Goal: Task Accomplishment & Management: Manage account settings

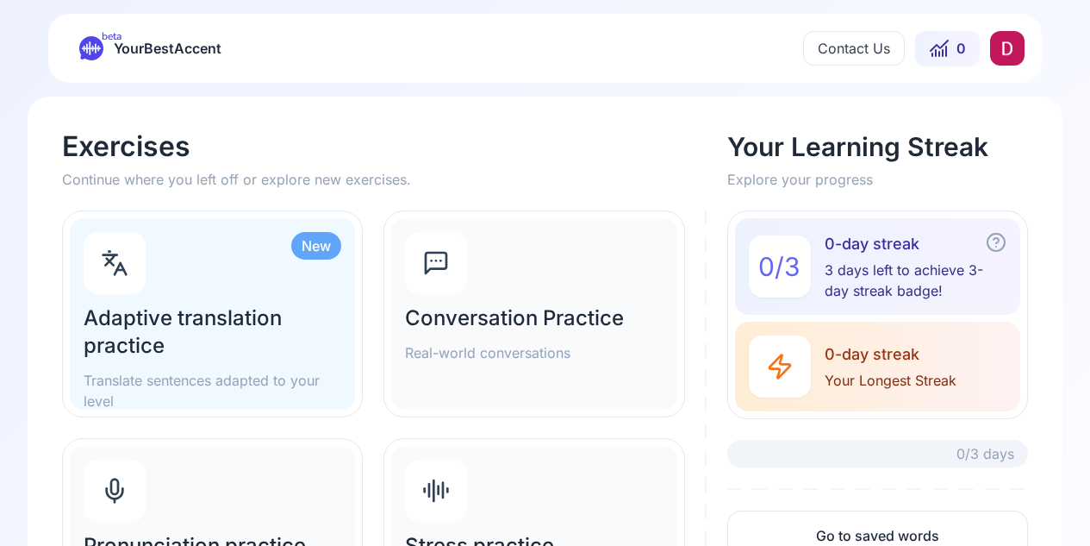
click at [1000, 46] on html "beta YourBestAccent Contact Us 0 Exercises Continue where you left off or explo…" at bounding box center [545, 273] width 1090 height 546
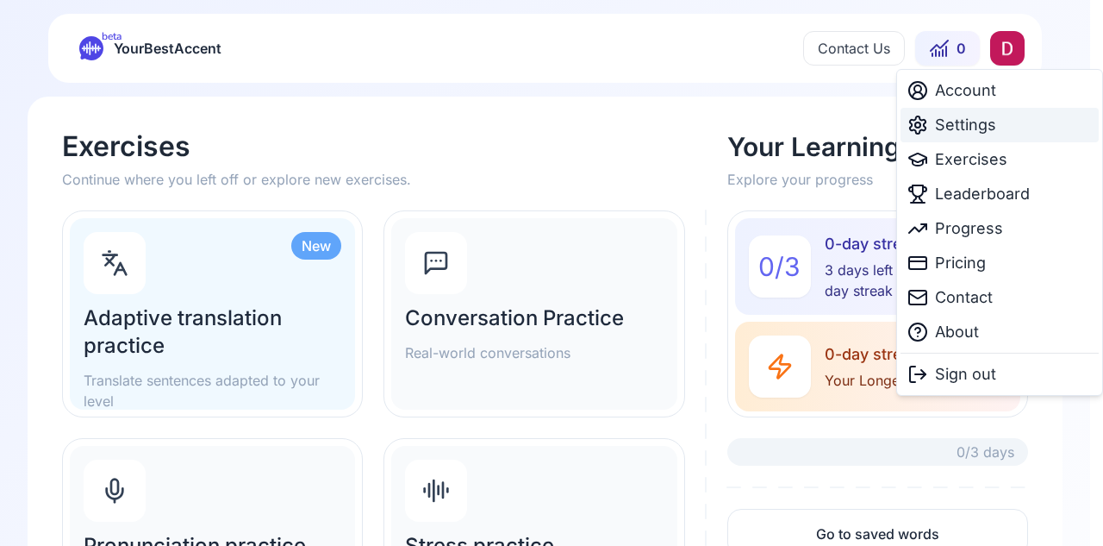
click at [977, 122] on span "Settings" at bounding box center [965, 125] width 61 height 24
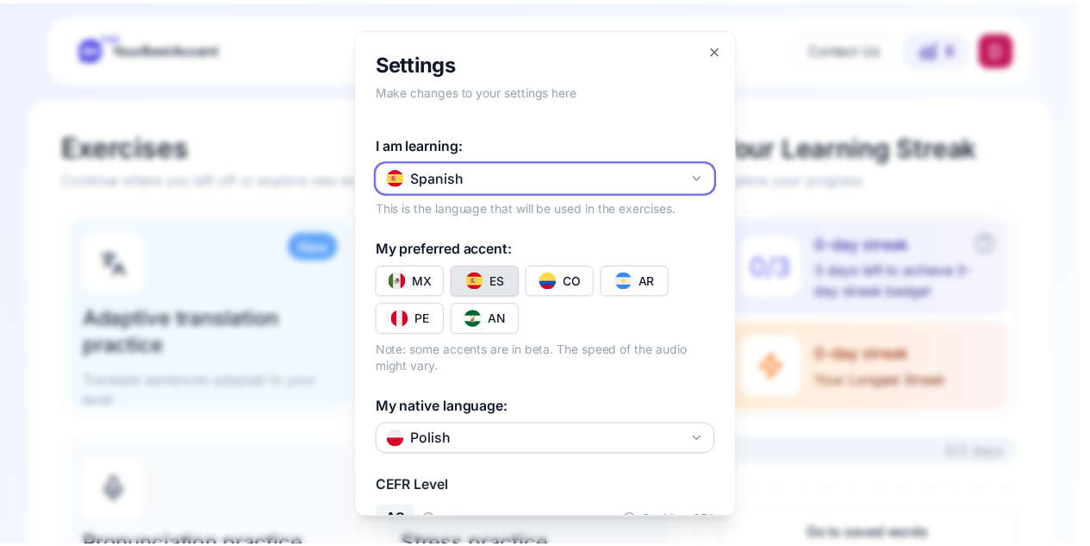
scroll to position [398, 0]
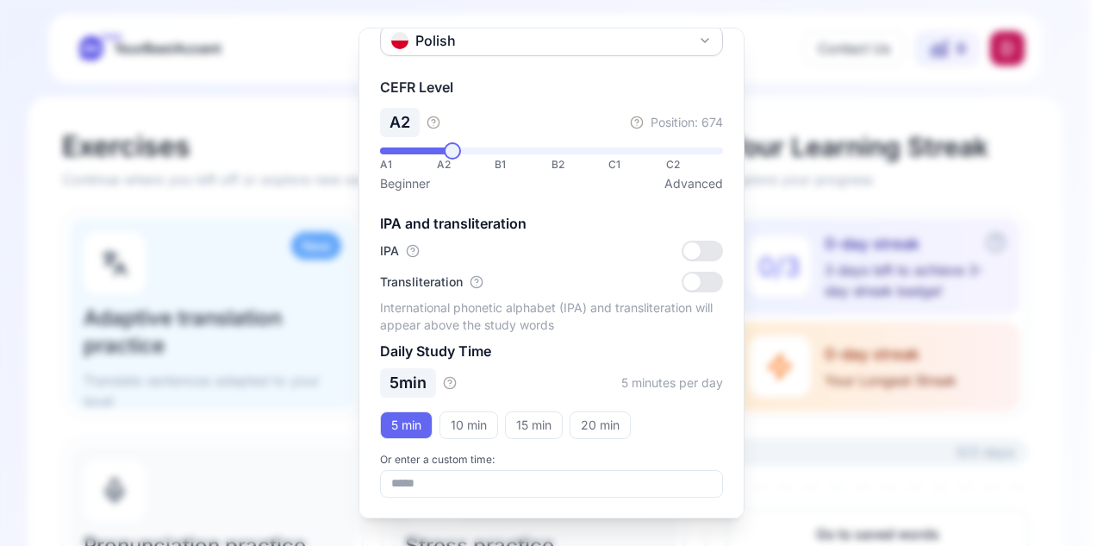
click at [1076, 195] on div at bounding box center [551, 273] width 1103 height 546
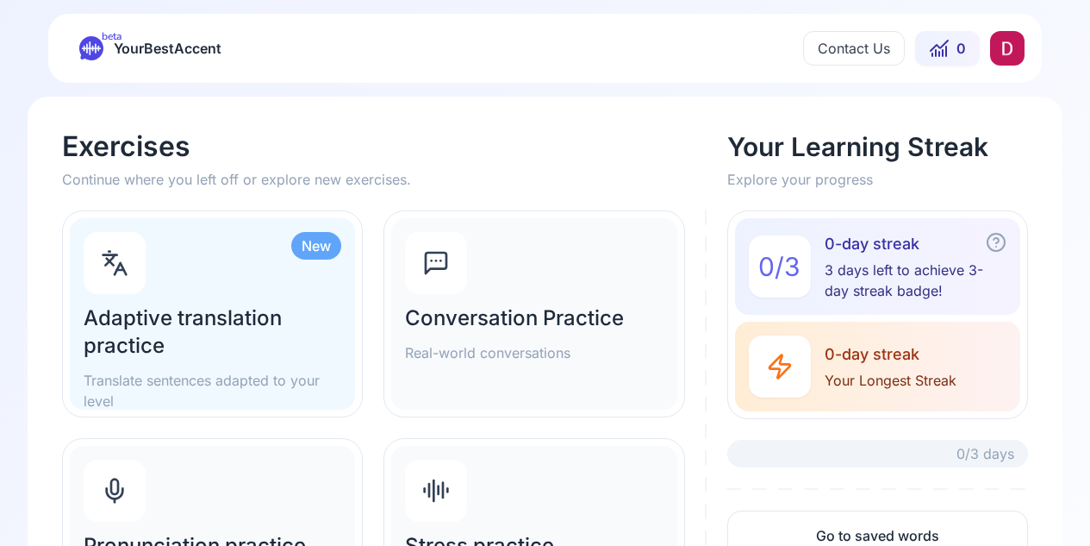
click at [1004, 40] on html "beta YourBestAccent Contact Us 0 Exercises Continue where you left off or explo…" at bounding box center [545, 273] width 1090 height 546
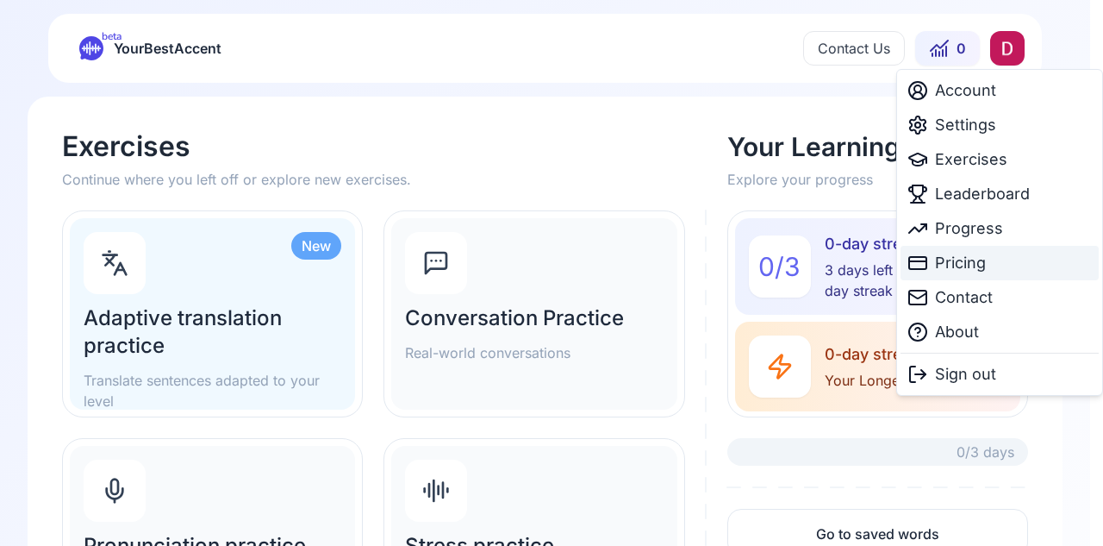
click at [969, 256] on span "Pricing" at bounding box center [960, 263] width 51 height 24
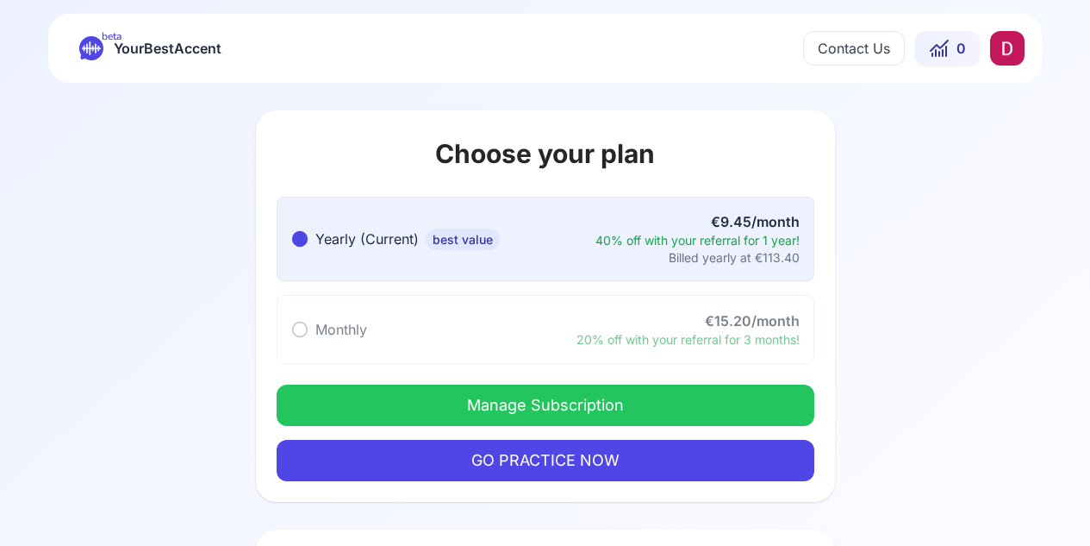
click at [711, 394] on button "Manage Subscription" at bounding box center [546, 404] width 538 height 41
